Goal: Information Seeking & Learning: Learn about a topic

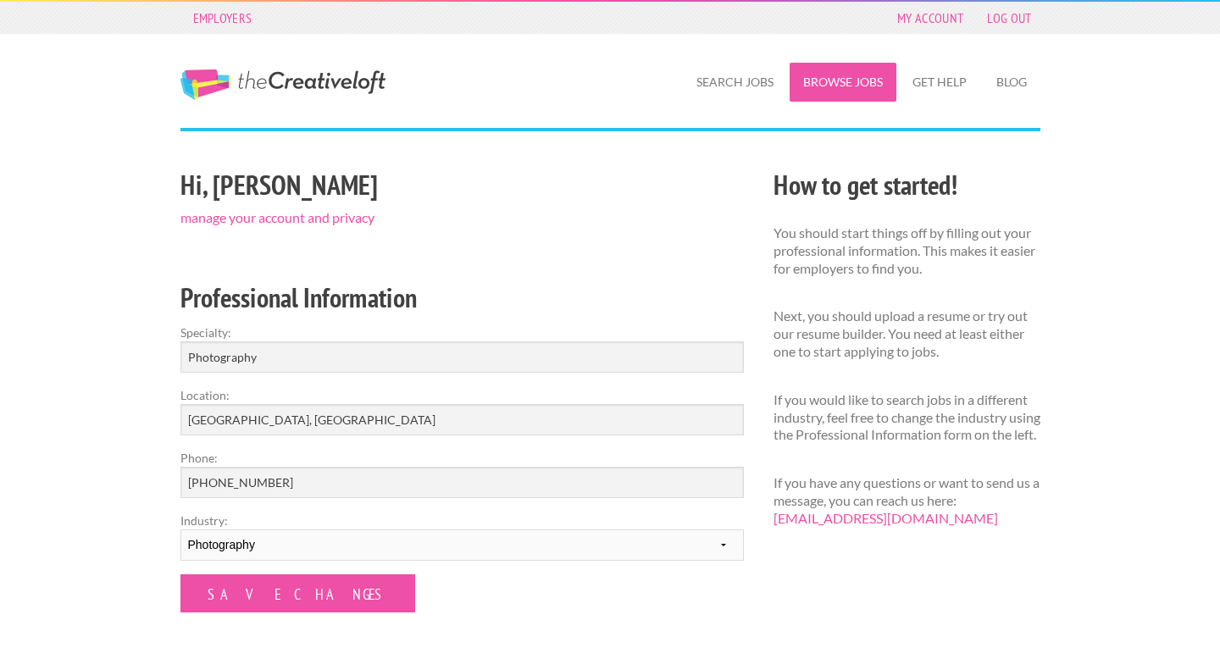
click at [815, 84] on link "Browse Jobs" at bounding box center [842, 82] width 107 height 39
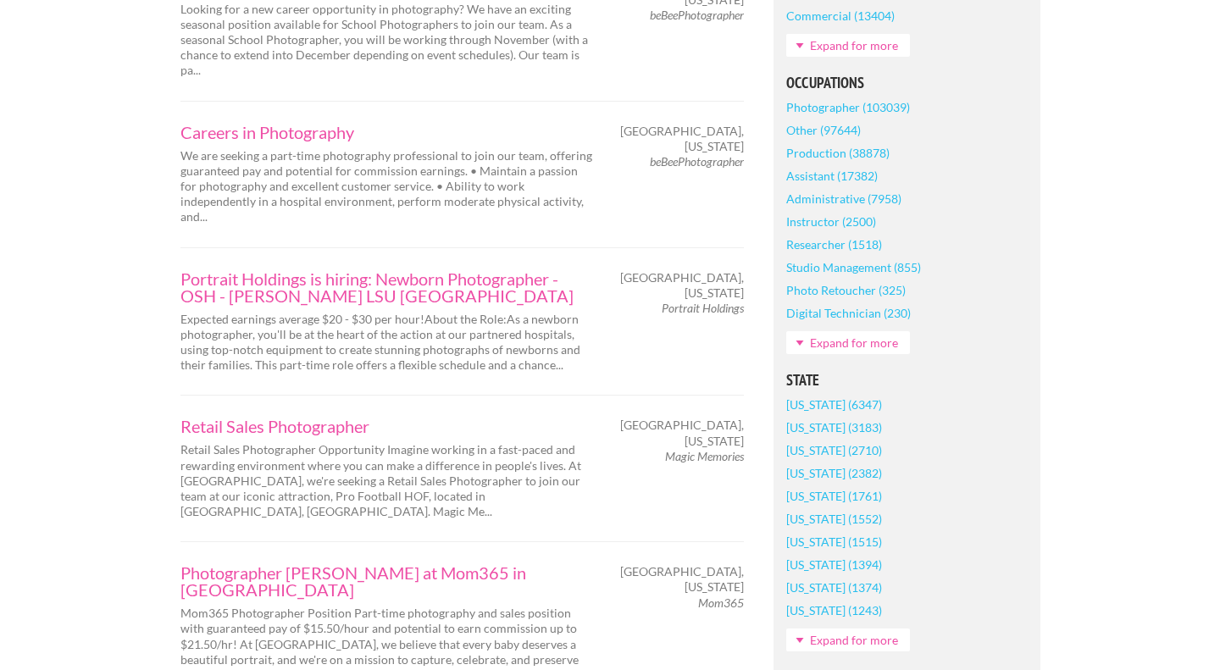
scroll to position [727, 0]
click at [826, 428] on link "[US_STATE] (3183)" at bounding box center [834, 426] width 96 height 23
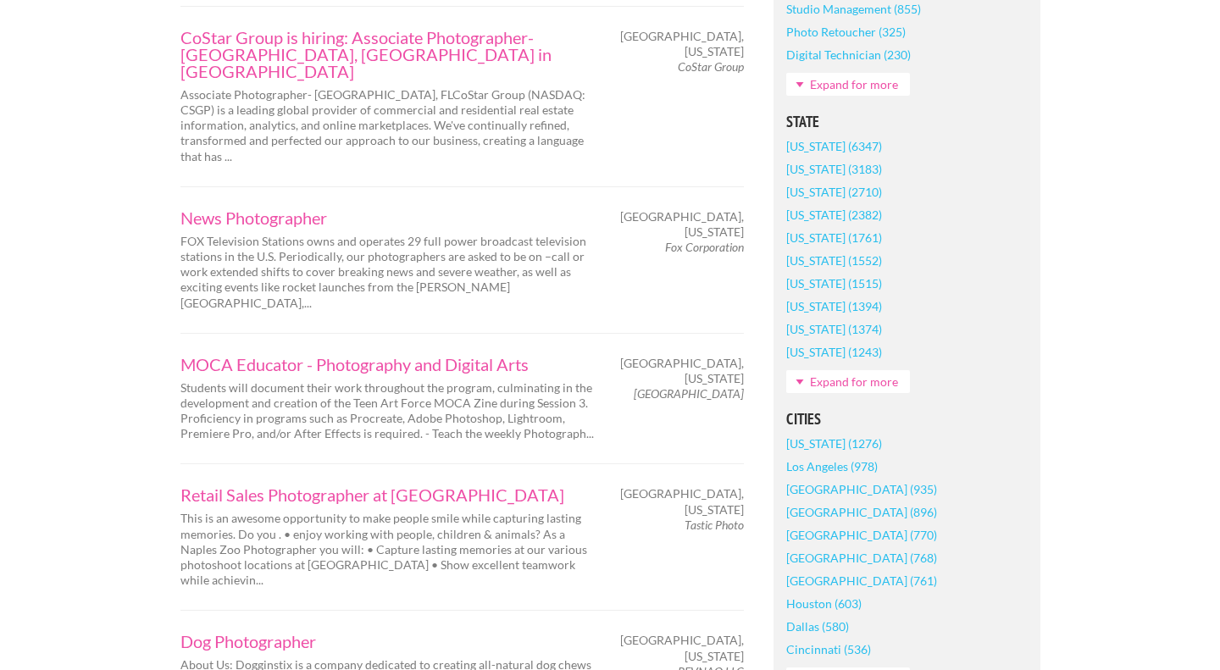
scroll to position [1136, 0]
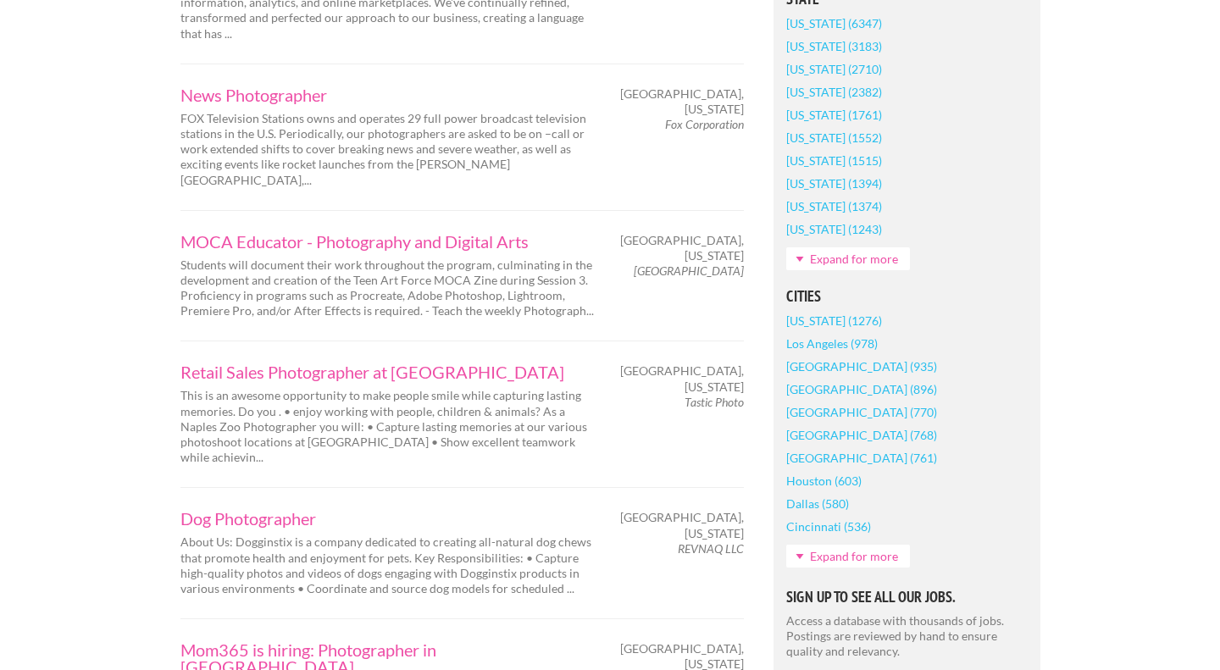
click at [831, 557] on link "Expand for more" at bounding box center [848, 556] width 124 height 23
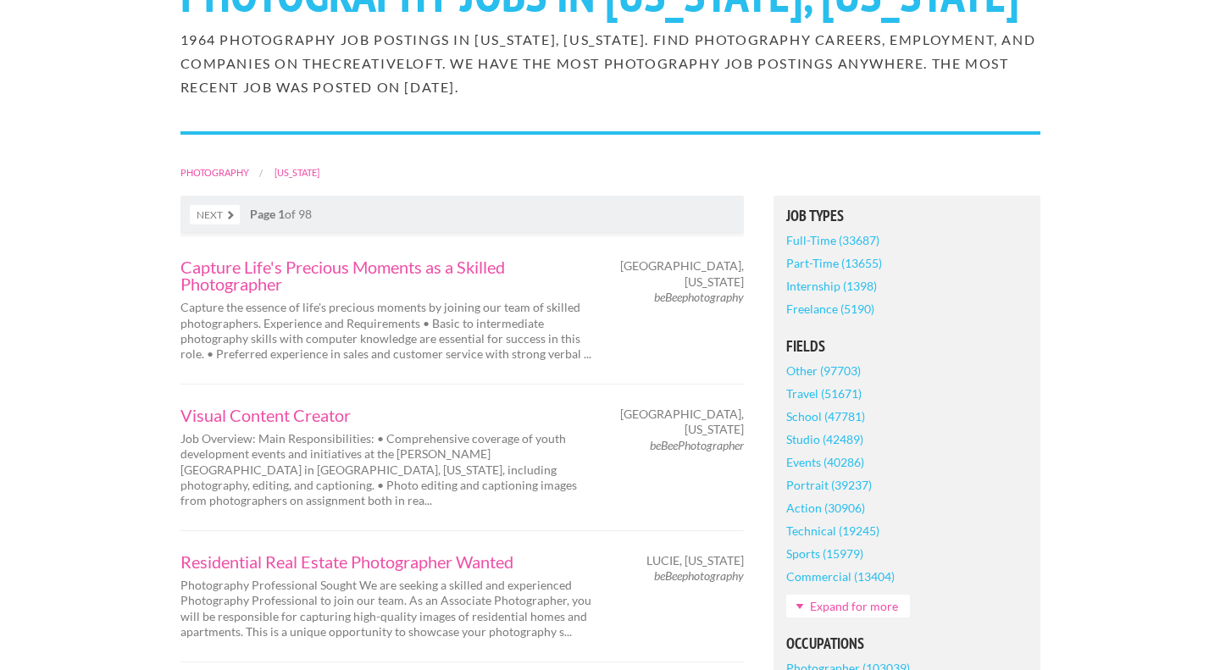
scroll to position [479, 0]
